Goal: Information Seeking & Learning: Learn about a topic

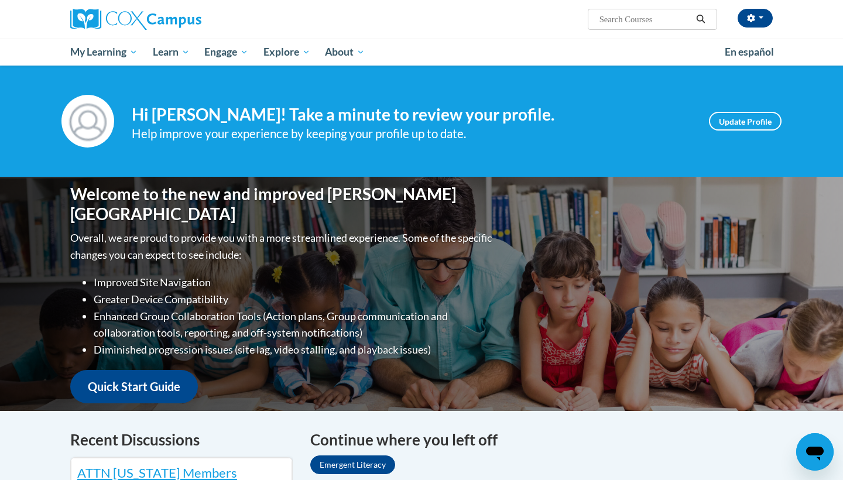
click at [373, 465] on link "Emergent Literacy" at bounding box center [352, 464] width 85 height 19
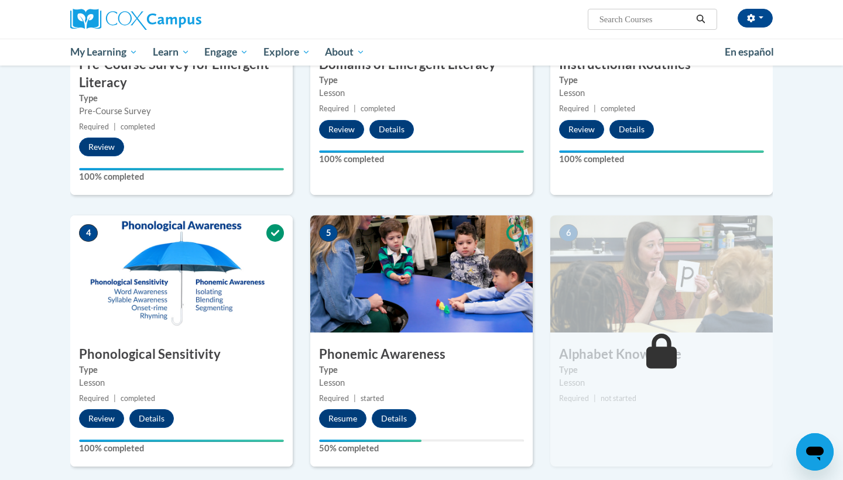
scroll to position [389, 0]
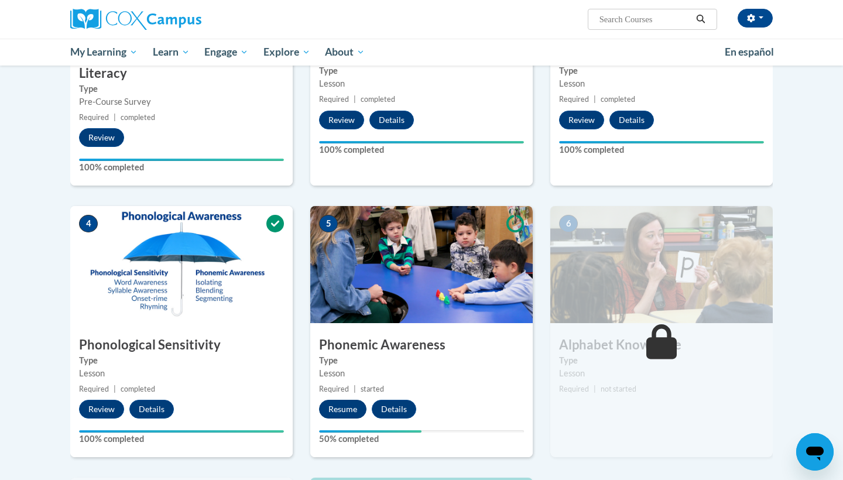
click at [343, 406] on button "Resume" at bounding box center [342, 409] width 47 height 19
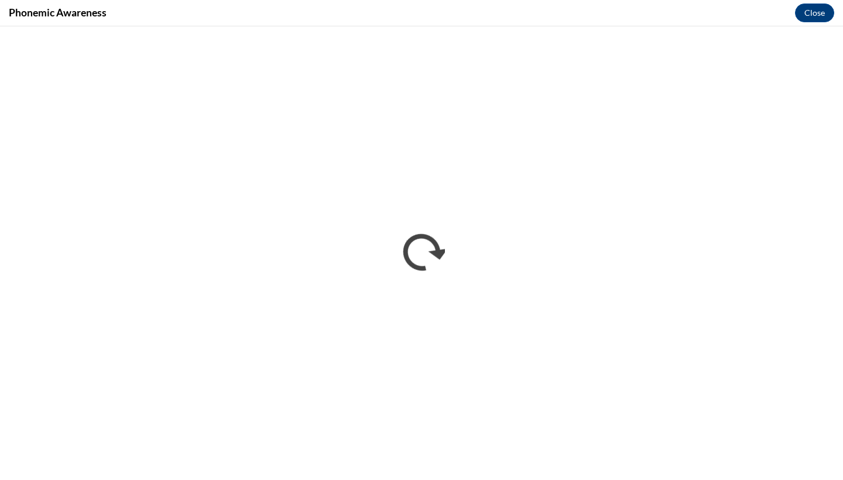
scroll to position [0, 0]
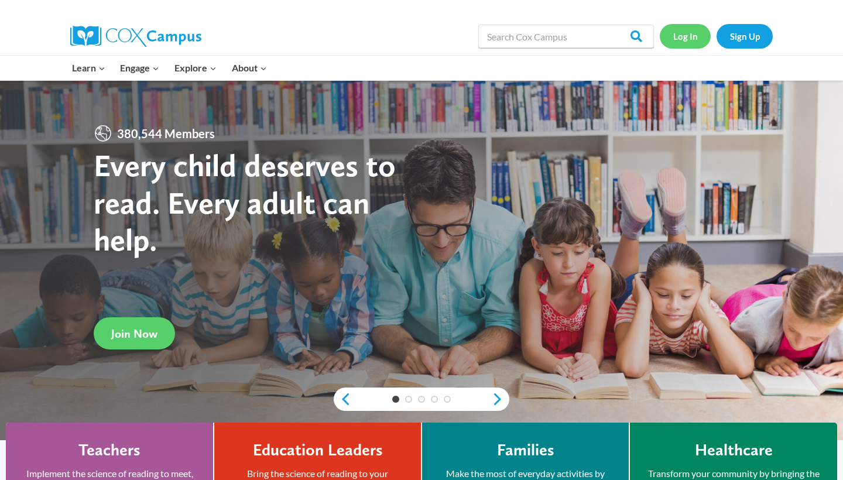
click at [685, 39] on link "Log In" at bounding box center [684, 36] width 51 height 24
